Goal: Information Seeking & Learning: Learn about a topic

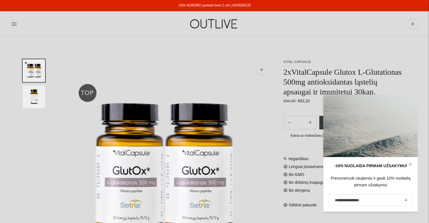
click at [411, 165] on icon at bounding box center [410, 164] width 3 height 3
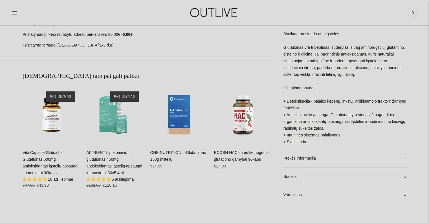
scroll to position [308, 0]
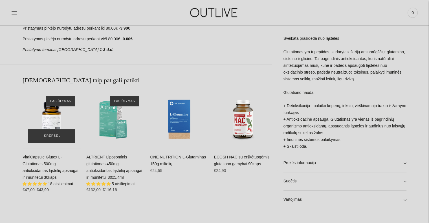
click at [53, 122] on div "VitalCapsule Glutox L-Glutationas 500mg antioksidantas ląstelių apsaugai ir imu…" at bounding box center [52, 119] width 58 height 58
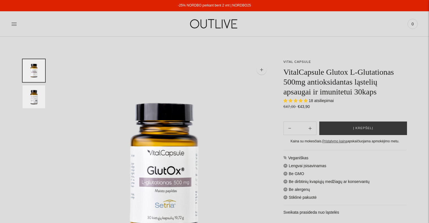
select select "**********"
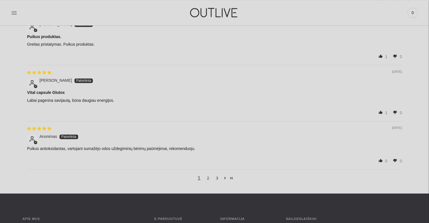
scroll to position [863, 0]
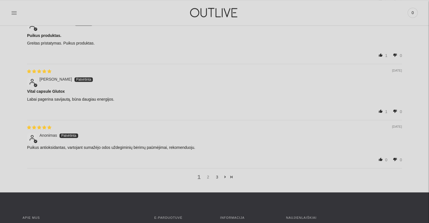
click at [209, 174] on link "2" at bounding box center [208, 177] width 9 height 6
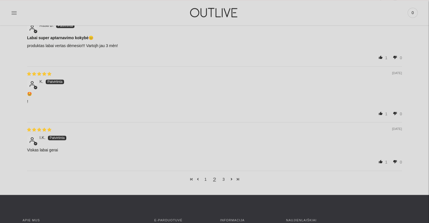
scroll to position [855, 0]
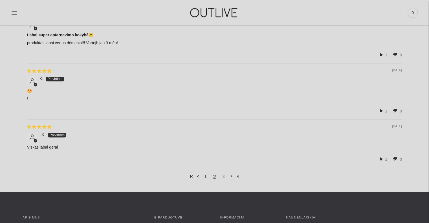
click at [222, 174] on link "3" at bounding box center [223, 176] width 9 height 6
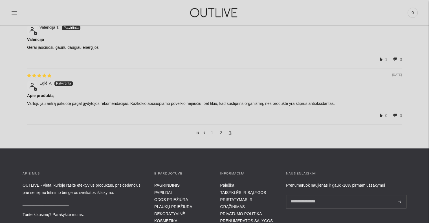
scroll to position [757, 0]
